Goal: Task Accomplishment & Management: Manage account settings

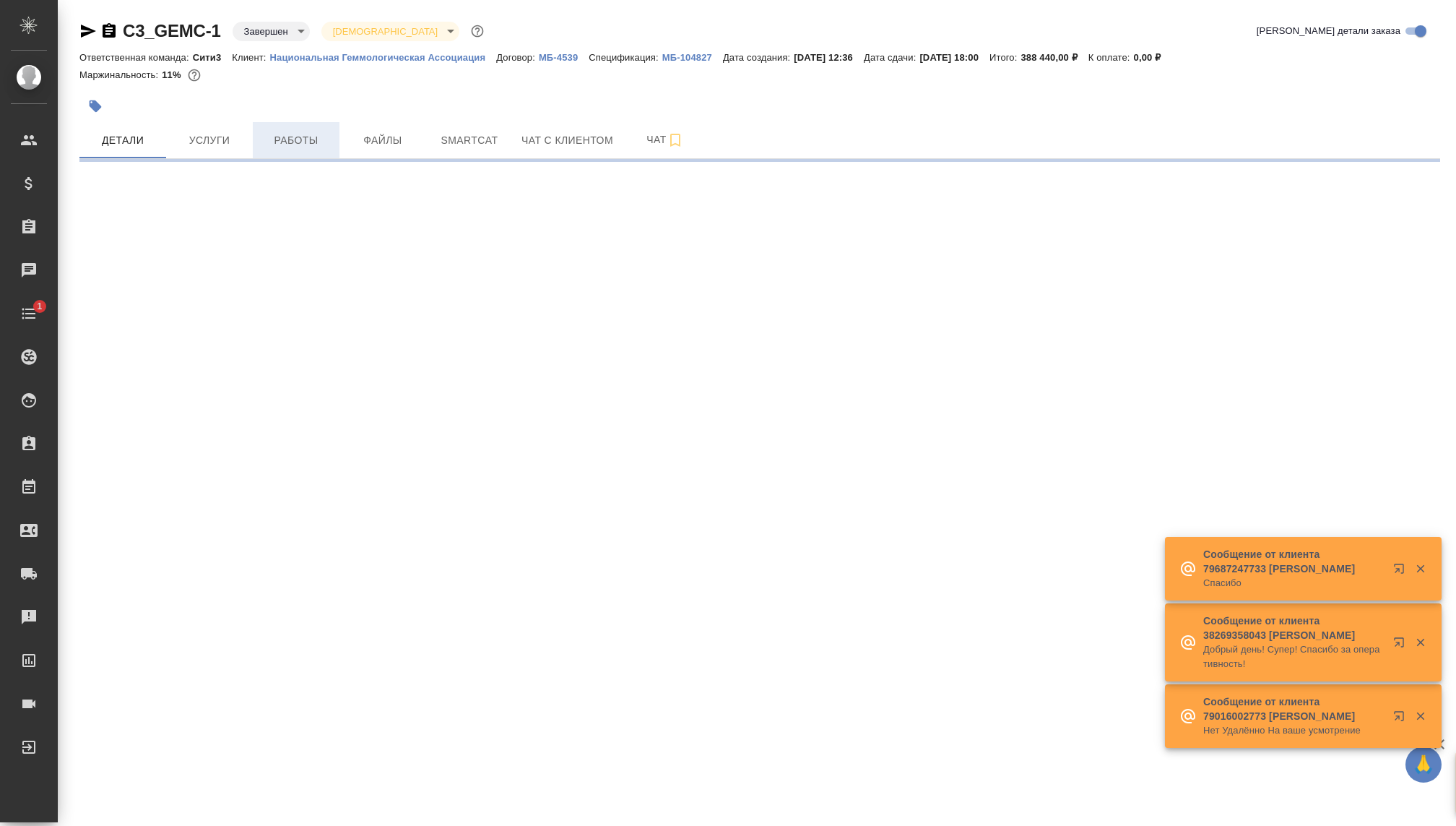
select select "RU"
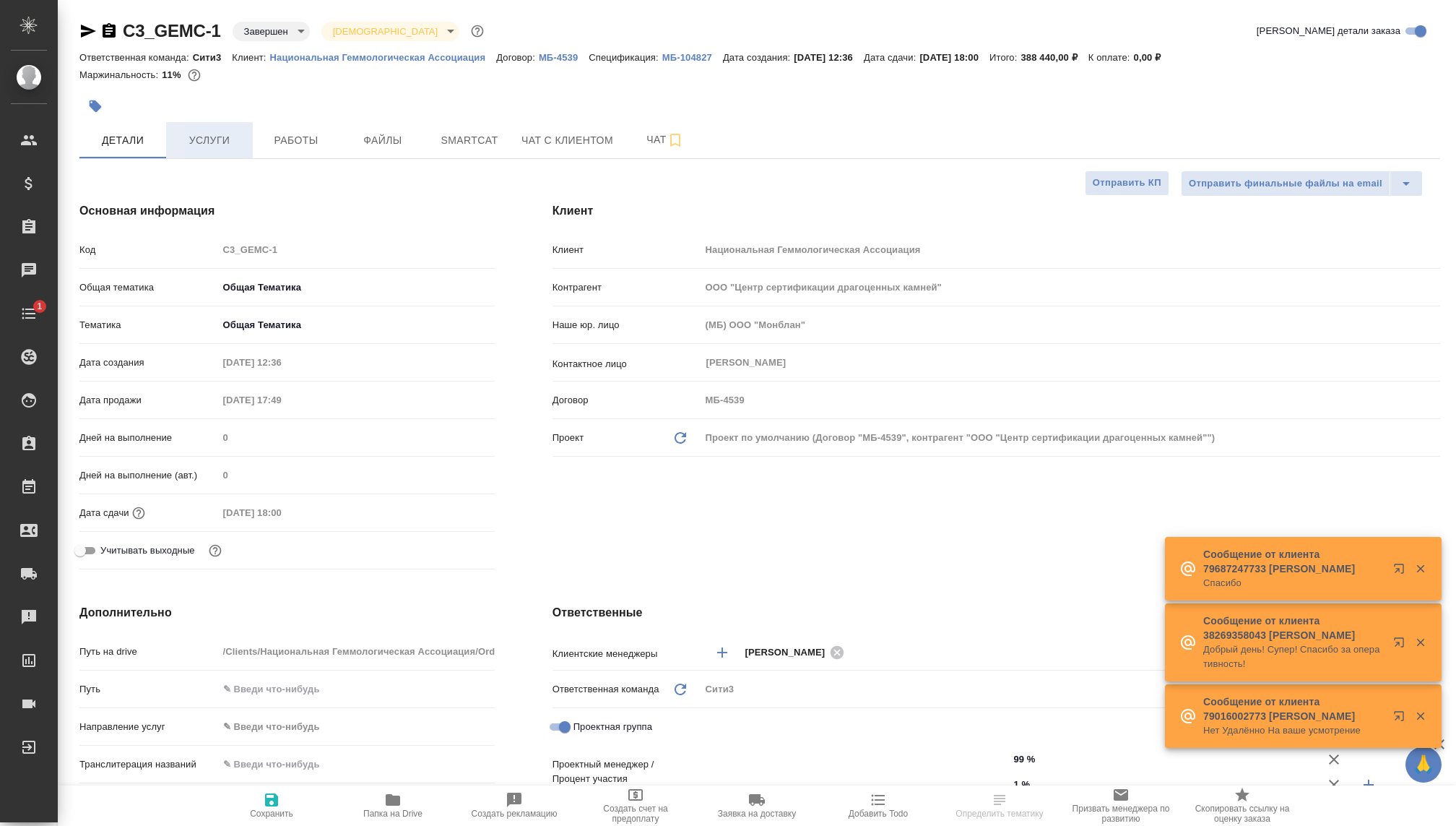
type textarea "x"
type input "[PERSON_NAME]"
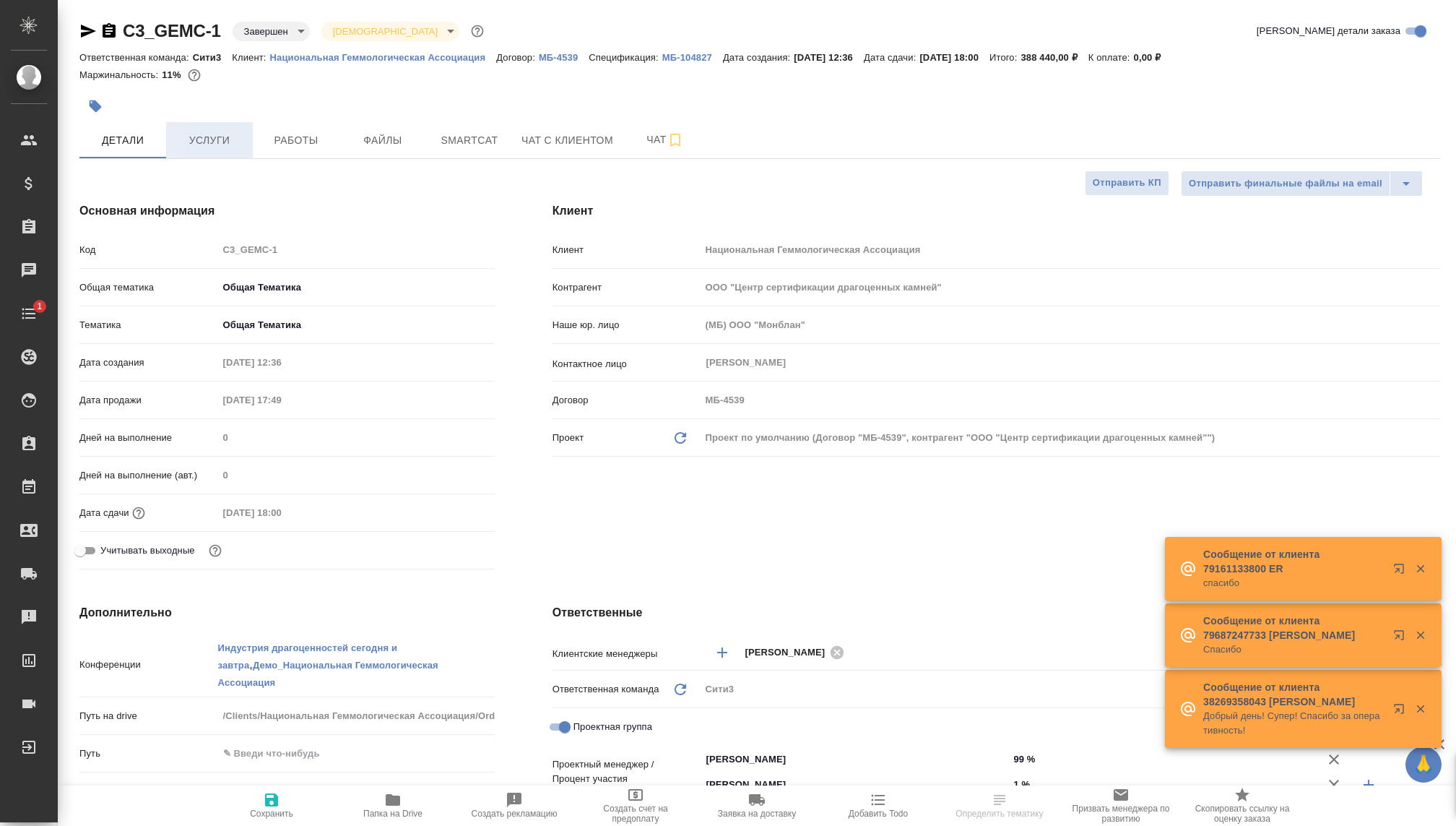
type input "[PERSON_NAME]"
click at [227, 129] on button "Услуги" at bounding box center [209, 140] width 86 height 36
type textarea "x"
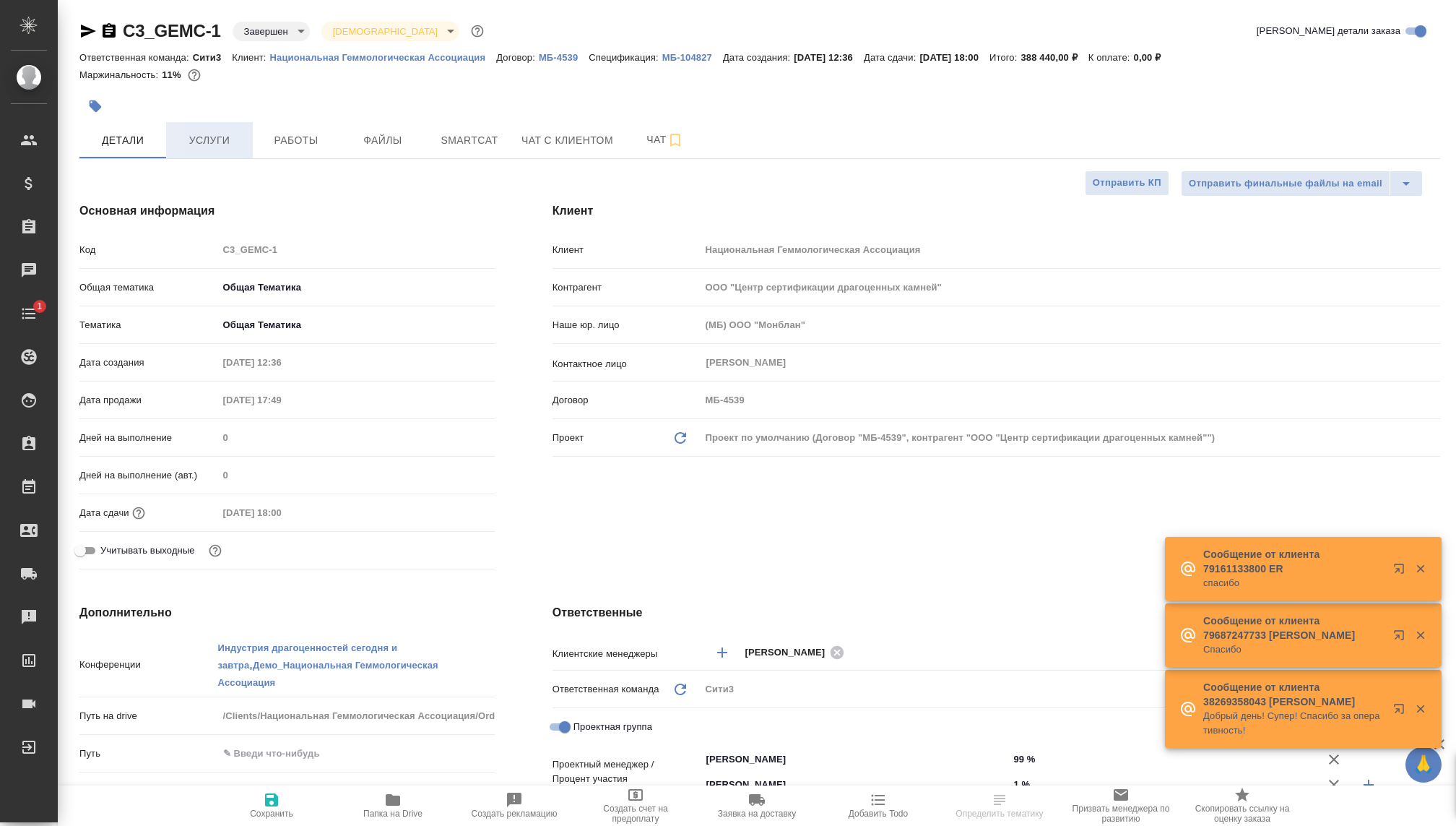
type textarea "x"
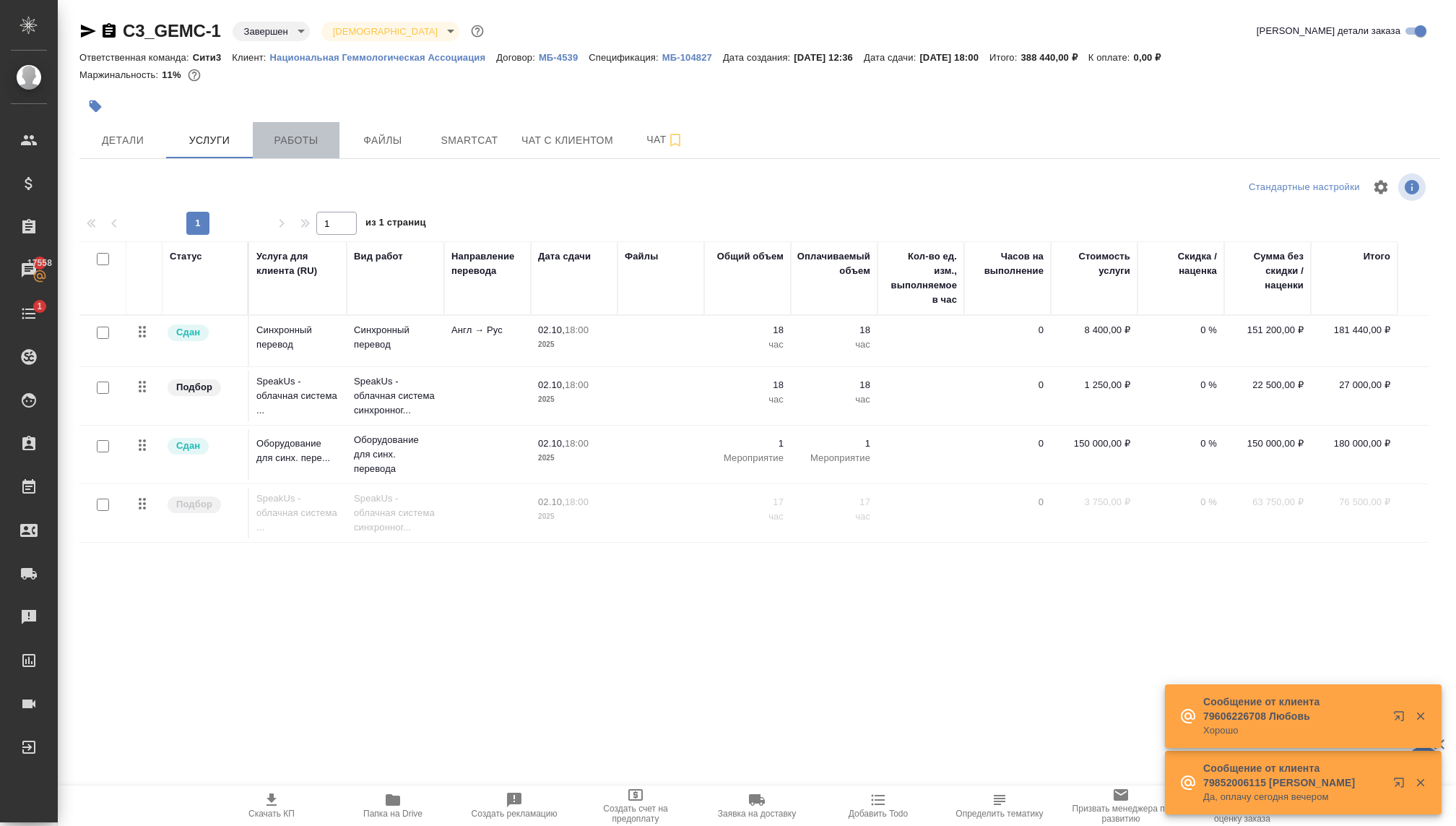
click at [278, 144] on span "Работы" at bounding box center [296, 140] width 70 height 18
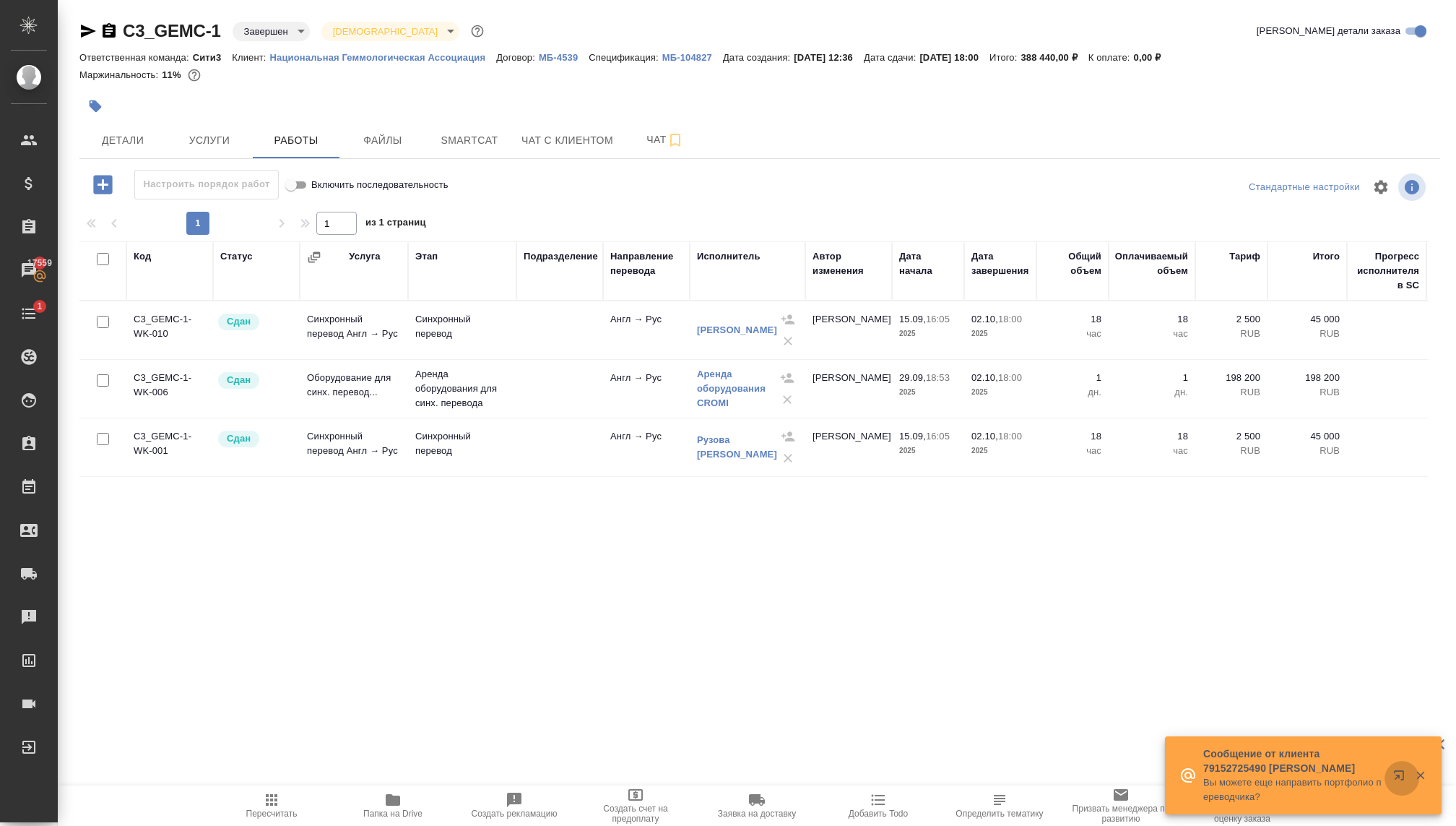
click at [1414, 767] on button "button" at bounding box center [1401, 777] width 34 height 34
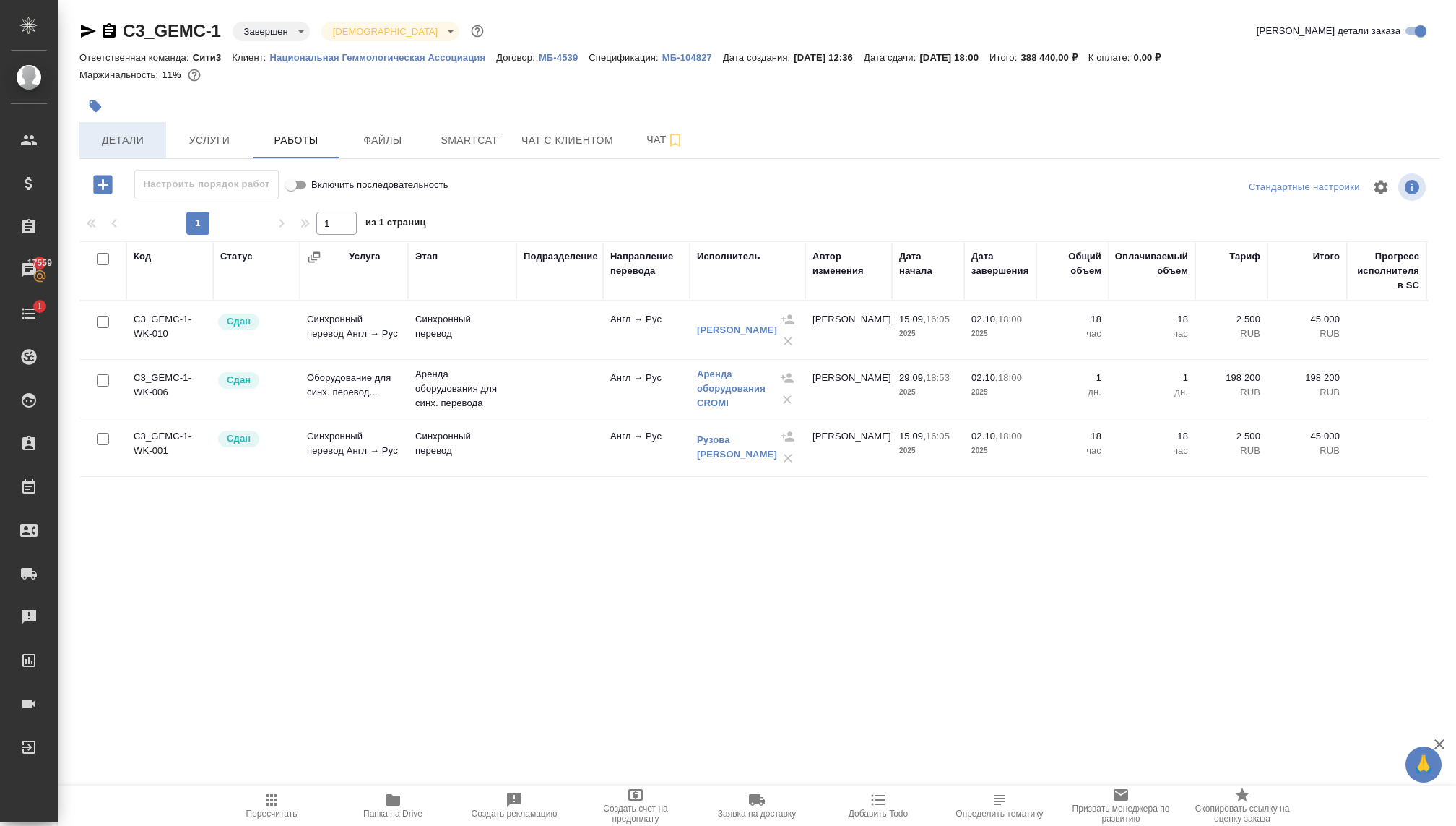
click at [120, 137] on span "Детали" at bounding box center [122, 140] width 70 height 18
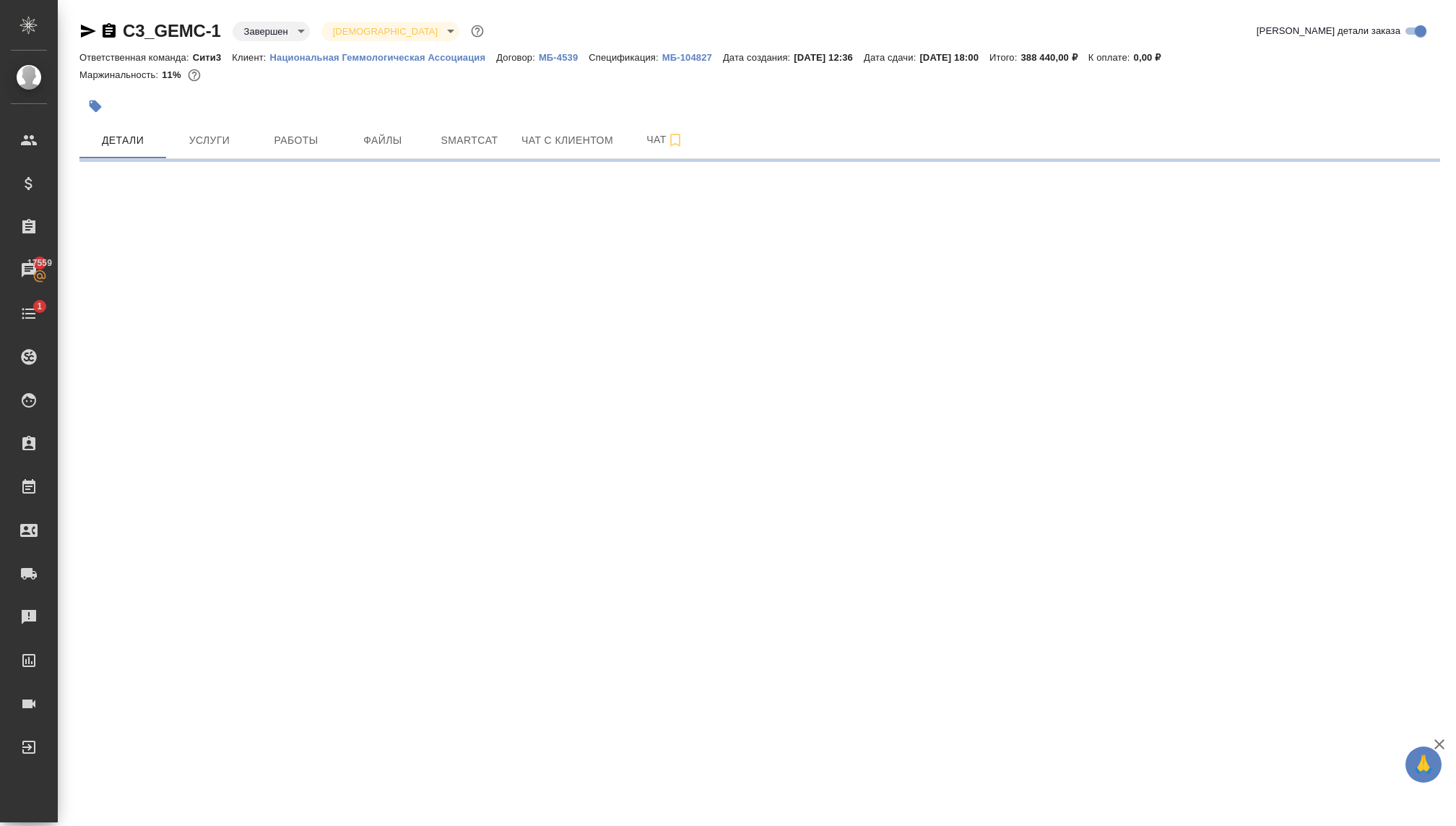
select select "RU"
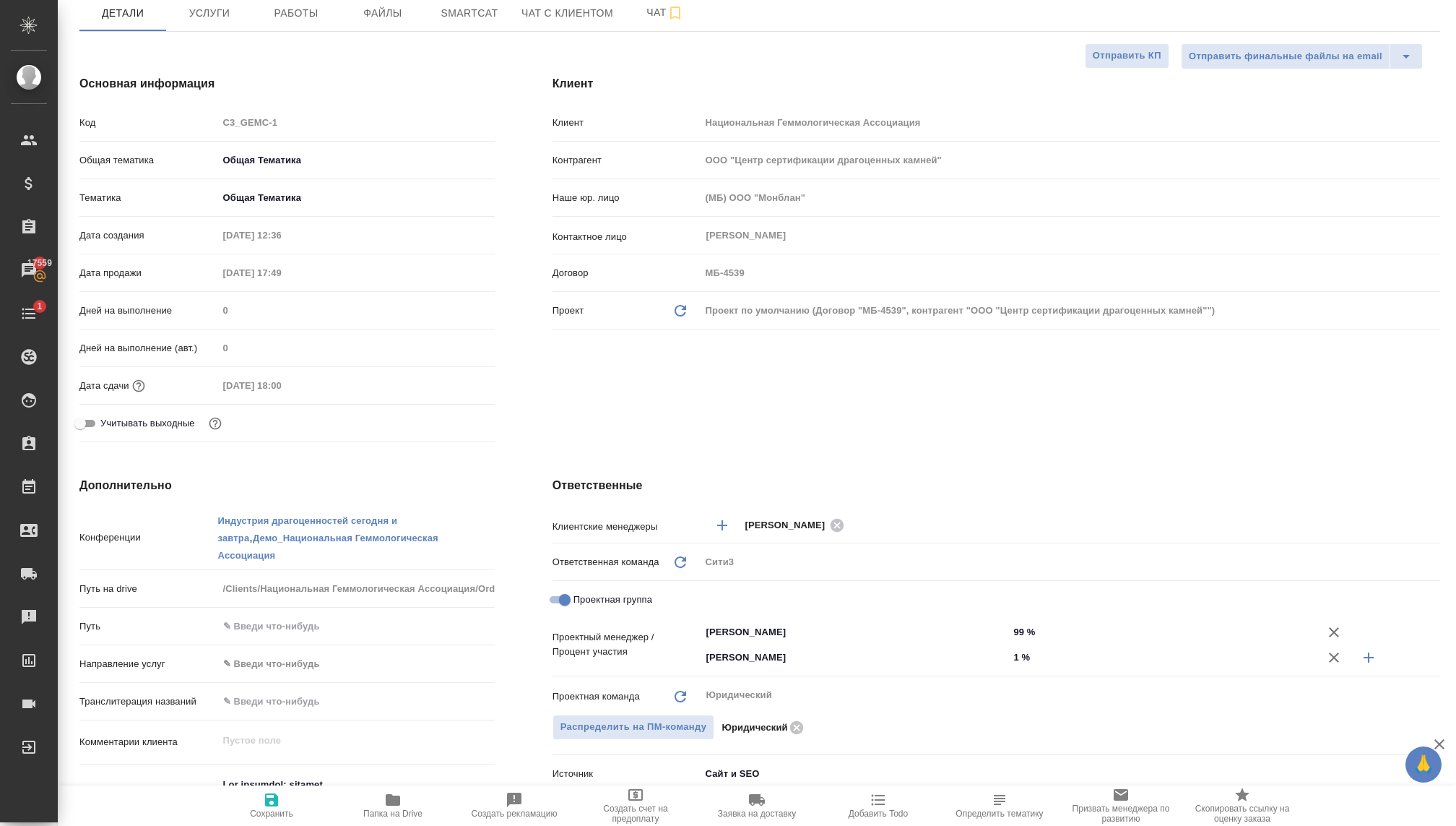
scroll to position [149, 0]
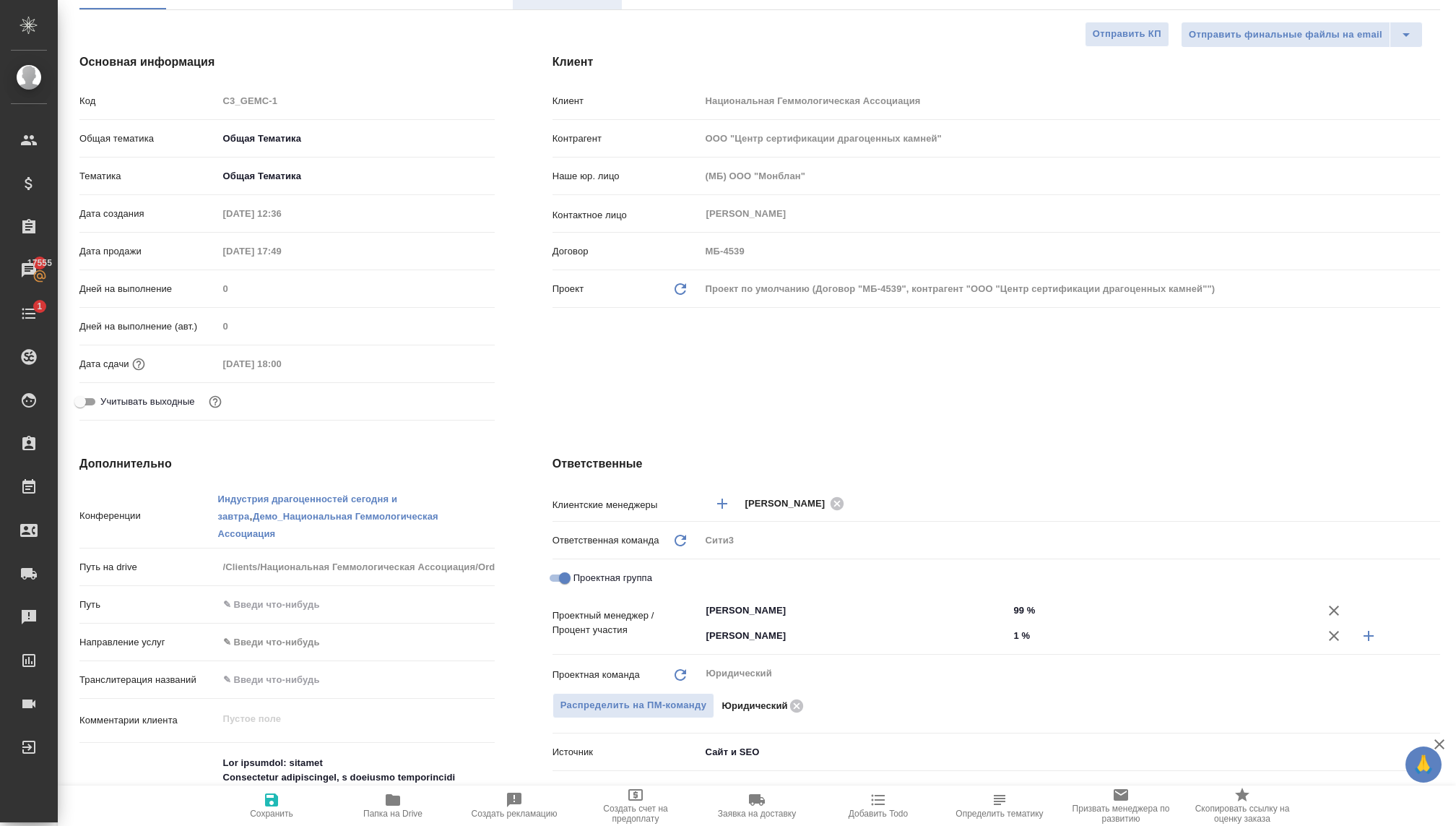
type textarea "x"
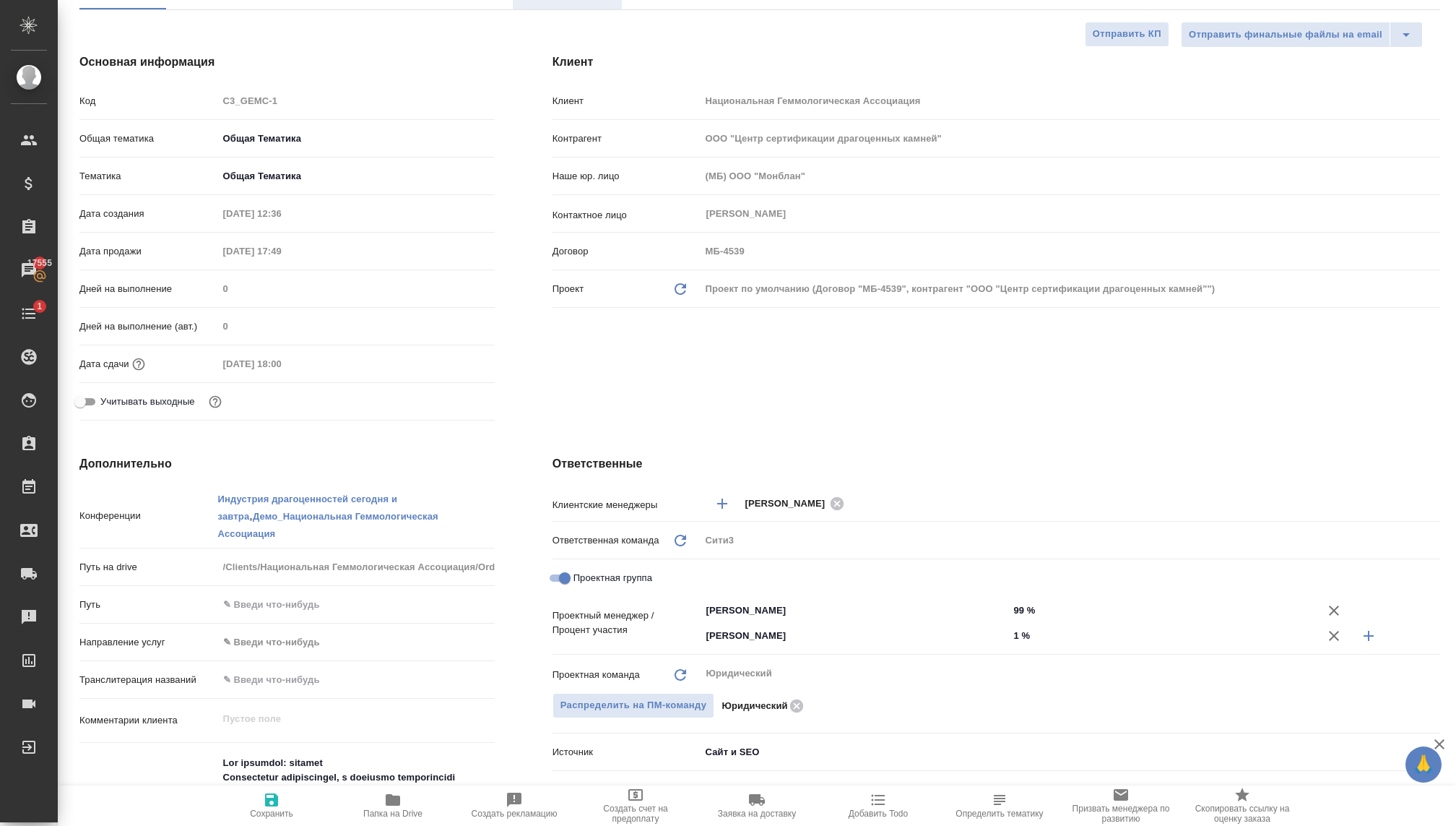
type textarea "x"
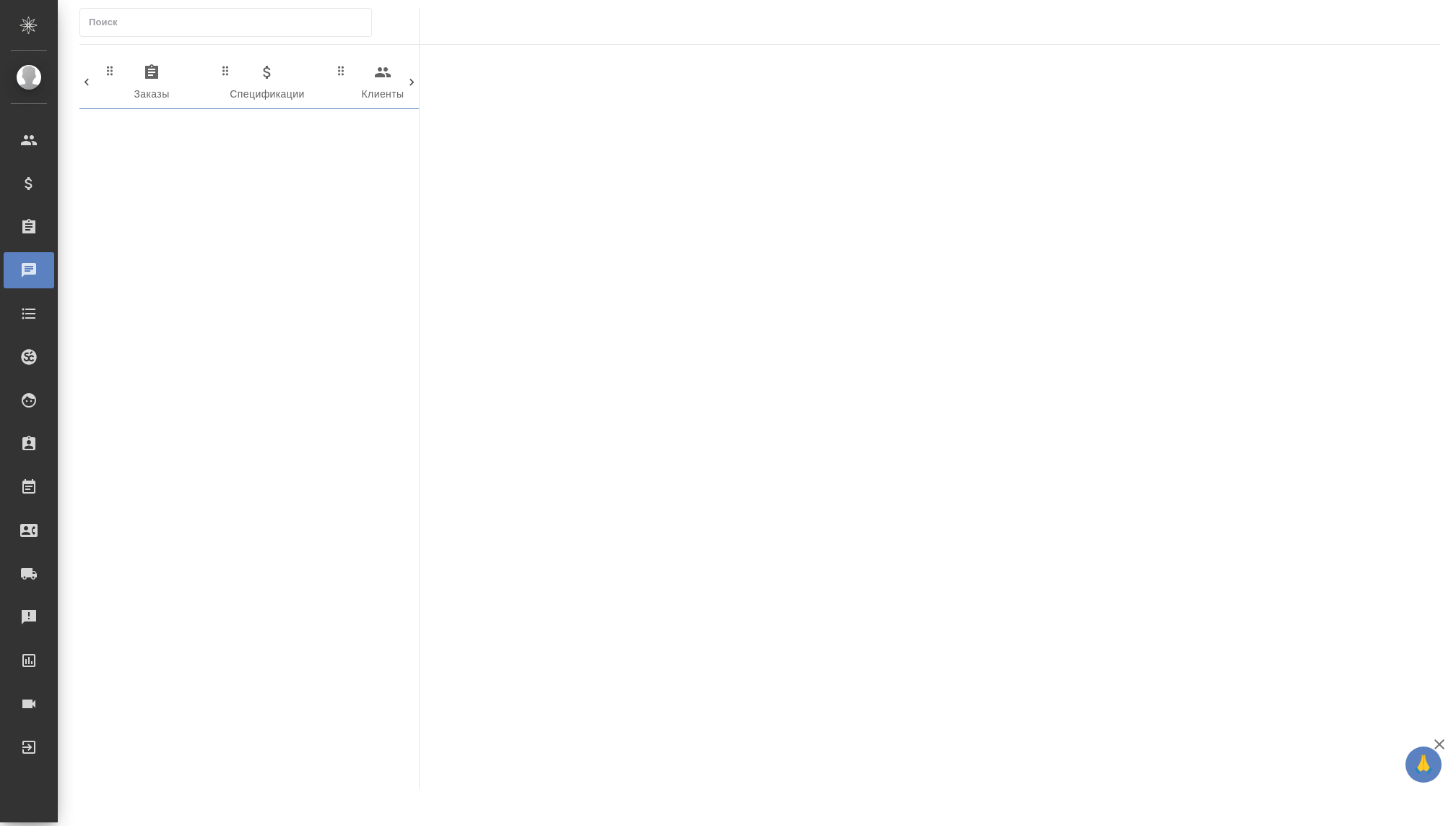
scroll to position [0, 742]
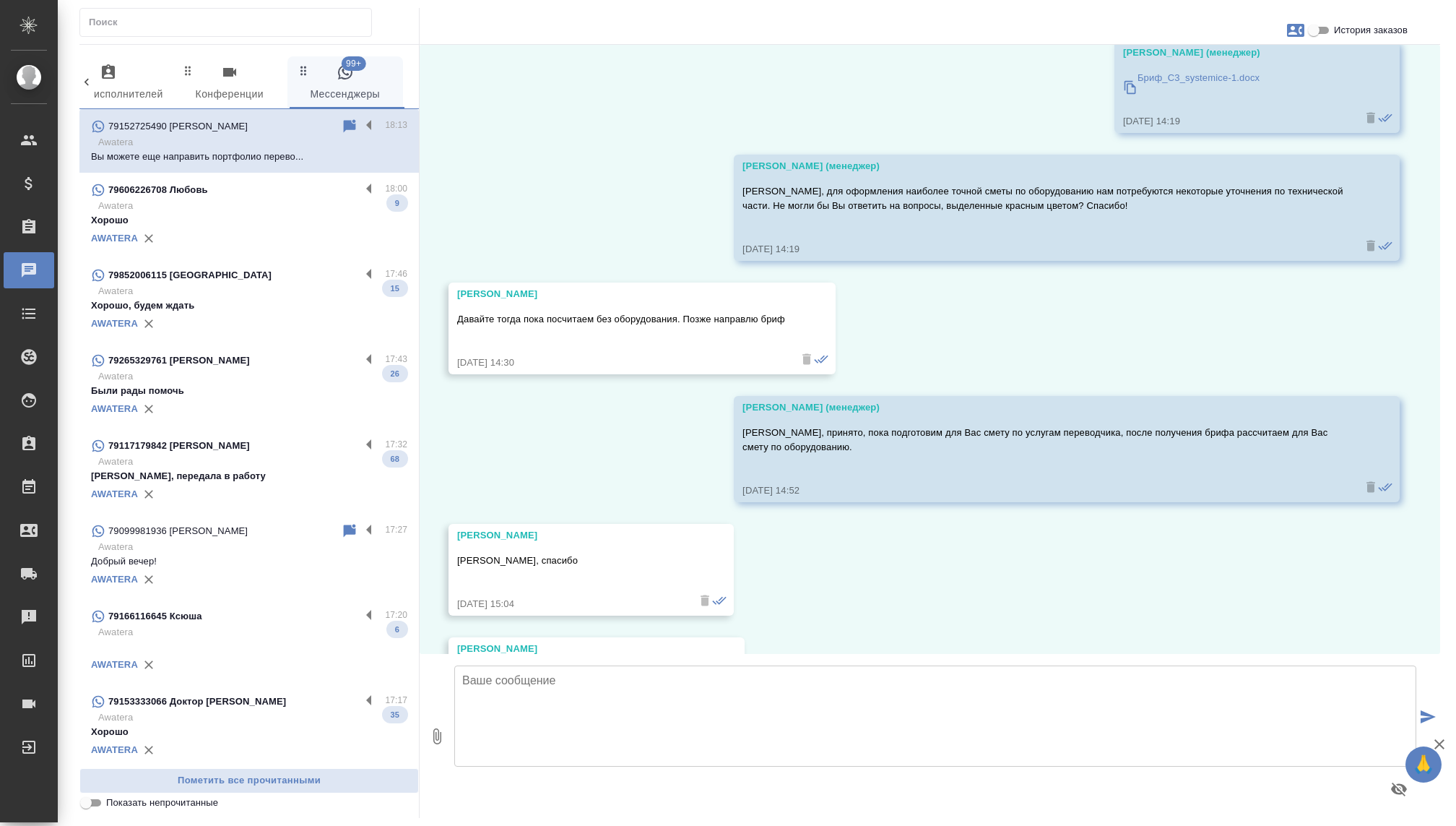
scroll to position [1418, 0]
